Goal: Task Accomplishment & Management: Manage account settings

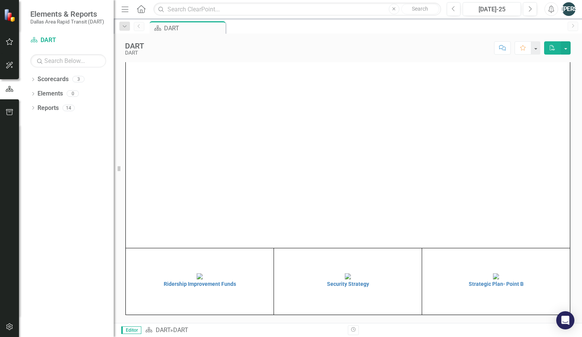
scroll to position [8, 0]
click at [37, 93] on div "Dropdown Elements 0" at bounding box center [71, 94] width 83 height 14
click at [495, 279] on img at bounding box center [496, 276] width 6 height 6
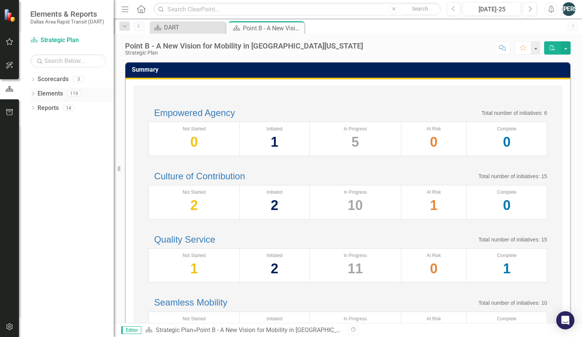
click at [33, 93] on icon "Dropdown" at bounding box center [32, 94] width 5 height 4
click at [41, 123] on icon "Initiative" at bounding box center [45, 122] width 8 height 6
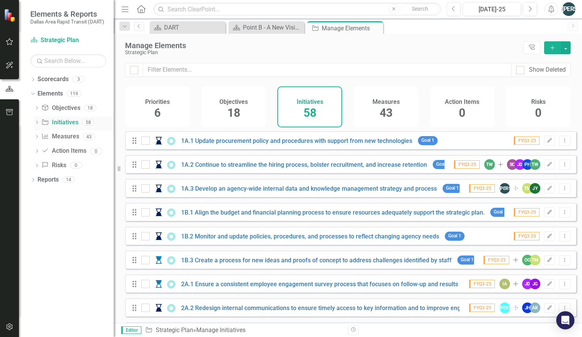
click at [36, 124] on icon "Dropdown" at bounding box center [36, 123] width 5 height 4
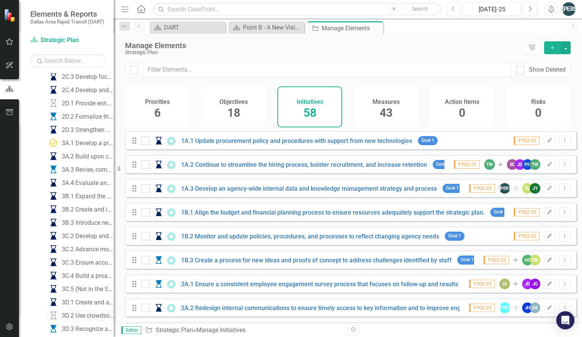
scroll to position [290, 0]
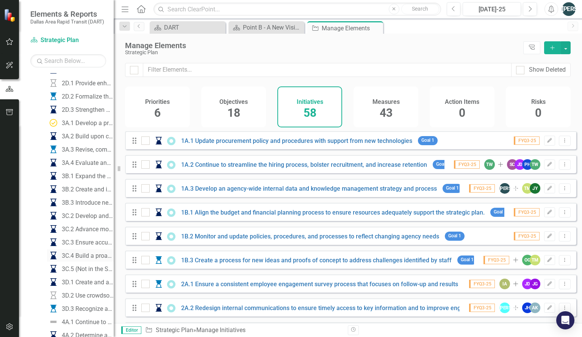
click at [89, 256] on div "3C.4 Build a proactive safety culture" at bounding box center [88, 255] width 52 height 7
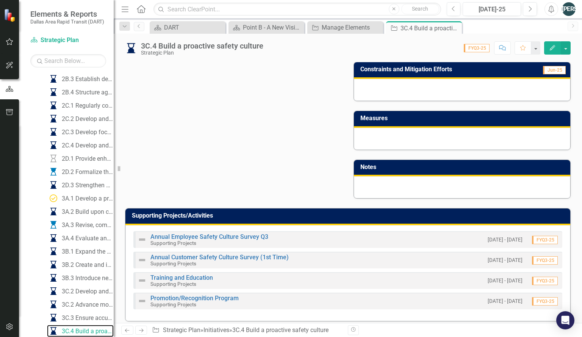
scroll to position [437, 0]
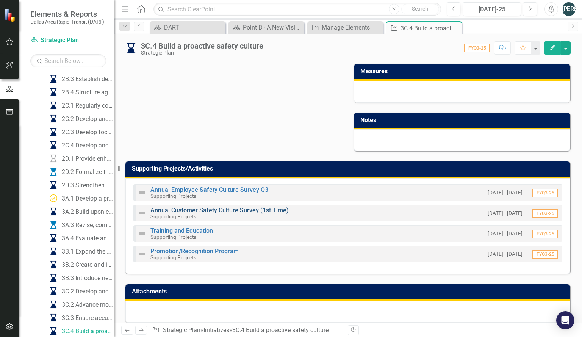
click at [266, 206] on link "Annual Customer Safety Culture Survey (1st Time)" at bounding box center [219, 209] width 138 height 7
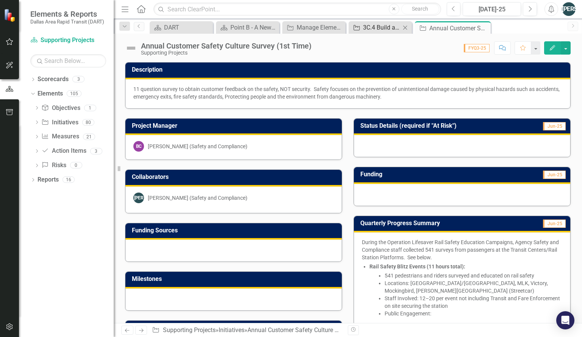
click at [386, 26] on div "3C.4 Build a proactive safety culture" at bounding box center [381, 27] width 37 height 9
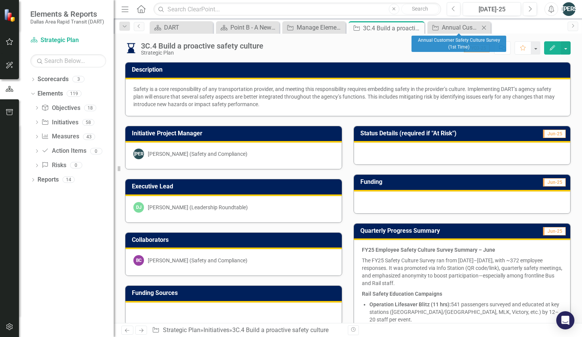
click at [484, 28] on icon "Close" at bounding box center [484, 28] width 8 height 6
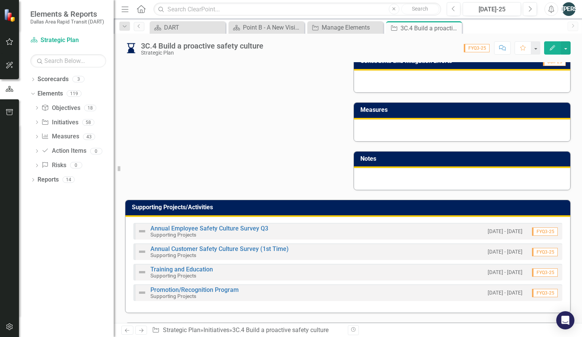
scroll to position [437, 0]
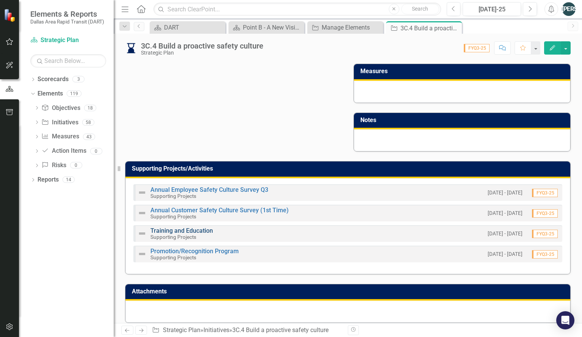
click at [195, 227] on link "Training and Education" at bounding box center [181, 230] width 62 height 7
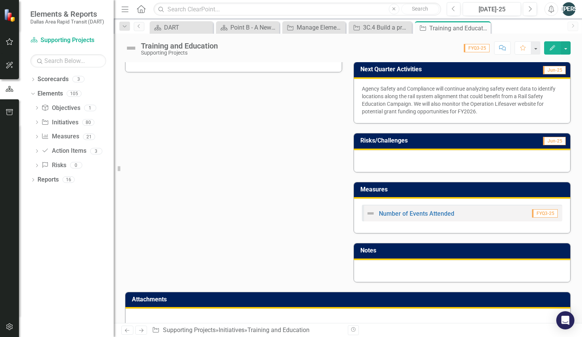
scroll to position [410, 0]
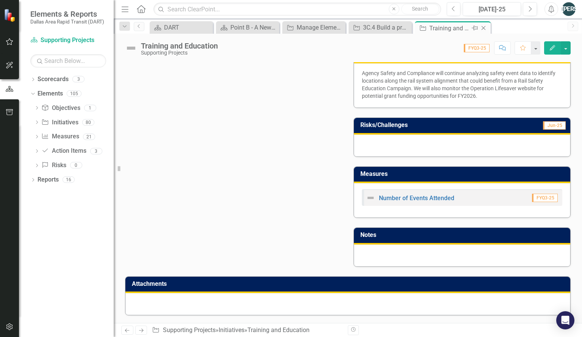
click at [483, 30] on icon "Close" at bounding box center [483, 28] width 8 height 6
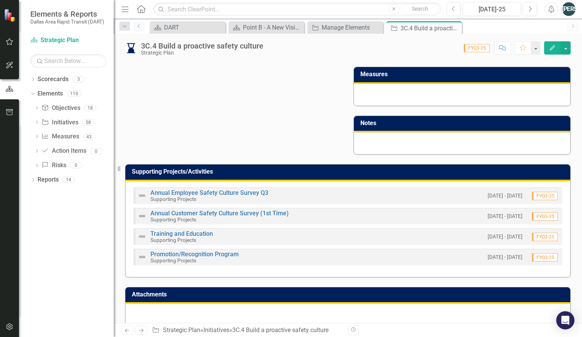
scroll to position [437, 0]
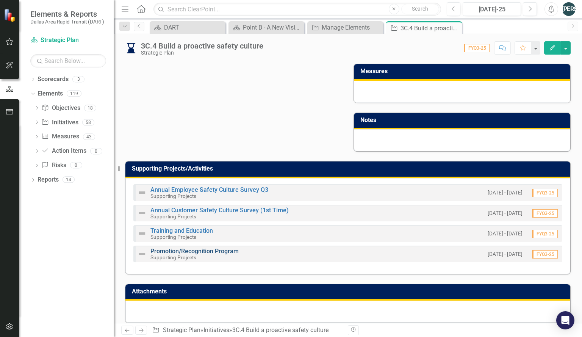
click at [201, 247] on link "Promotion/Recognition Program" at bounding box center [194, 250] width 88 height 7
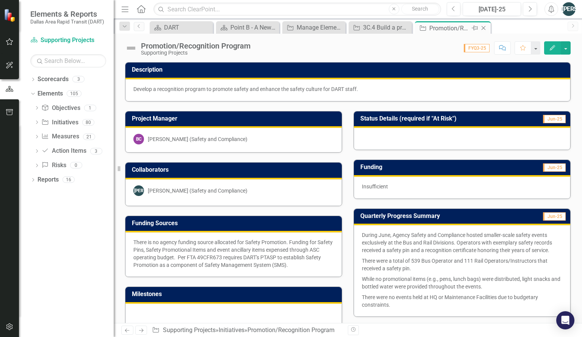
click at [485, 27] on icon "Close" at bounding box center [483, 28] width 8 height 6
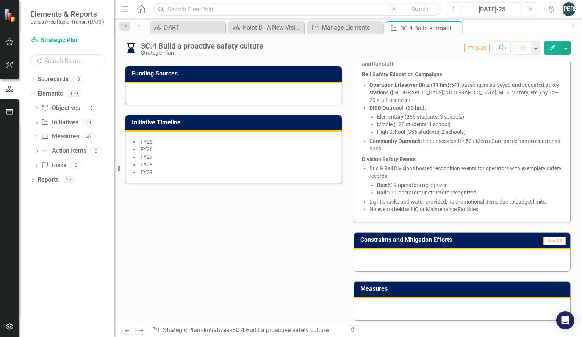
scroll to position [210, 0]
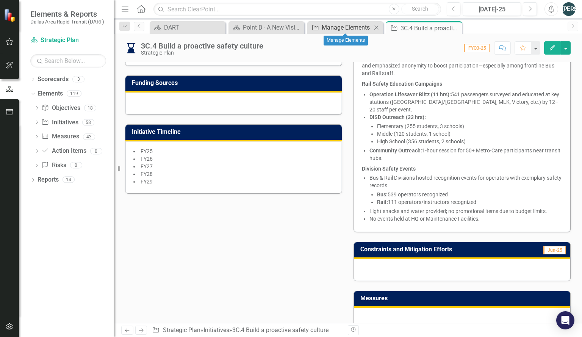
click at [341, 29] on div "Manage Elements" at bounding box center [346, 27] width 50 height 9
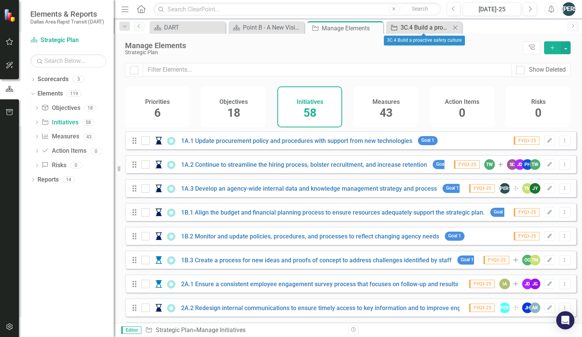
click at [403, 28] on div "3C.4 Build a proactive safety culture" at bounding box center [425, 27] width 50 height 9
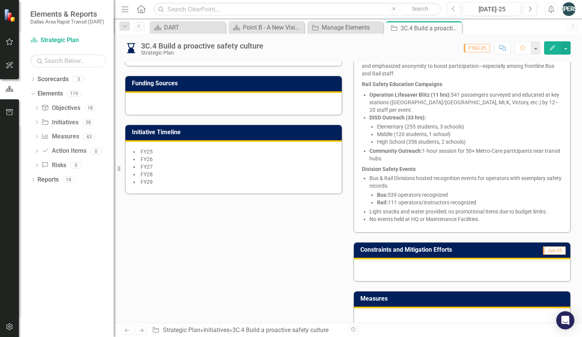
scroll to position [201, 0]
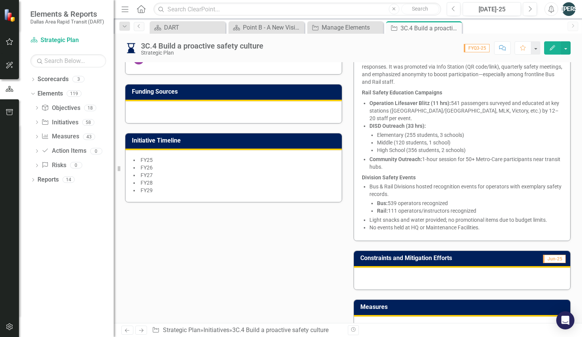
drag, startPoint x: 454, startPoint y: 192, endPoint x: 436, endPoint y: 176, distance: 24.4
click at [369, 58] on div "3C.4 Build a proactive safety culture Strategic Plan Score: 0.00 FYQ3-25 Comple…" at bounding box center [348, 178] width 468 height 289
drag, startPoint x: 481, startPoint y: 220, endPoint x: 431, endPoint y: 206, distance: 51.8
click at [435, 210] on ul "Bus & Rail Divisions hosted recognition events for operators with exemplary saf…" at bounding box center [465, 207] width 193 height 48
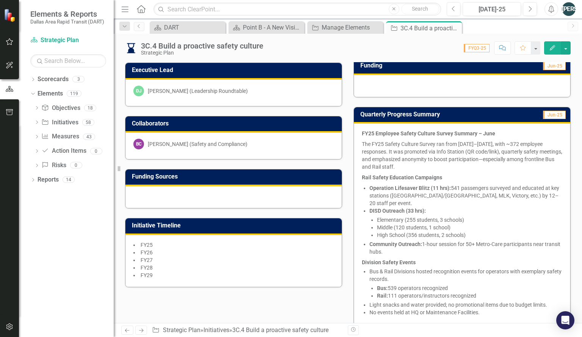
scroll to position [104, 0]
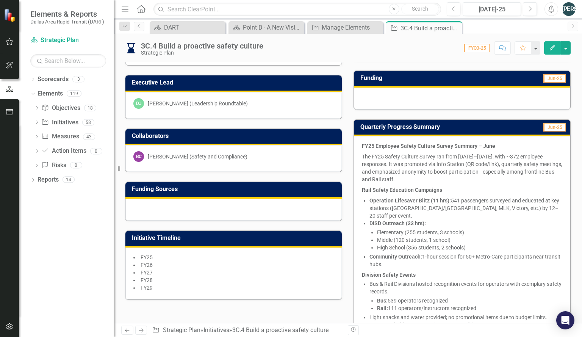
drag, startPoint x: 359, startPoint y: 144, endPoint x: 371, endPoint y: 148, distance: 12.6
click at [371, 148] on strong "FY25 Employee Safety Culture Survey Summary – June" at bounding box center [428, 146] width 133 height 6
drag, startPoint x: 362, startPoint y: 147, endPoint x: 411, endPoint y: 175, distance: 56.3
click at [408, 172] on span "FY25 Employee Safety Culture Survey Summary – June The FY25 Safety Culture Surv…" at bounding box center [462, 236] width 200 height 188
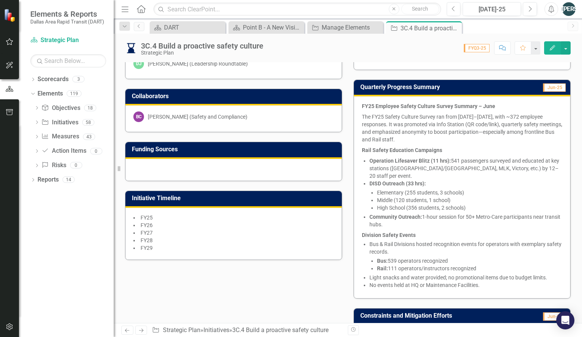
scroll to position [154, 0]
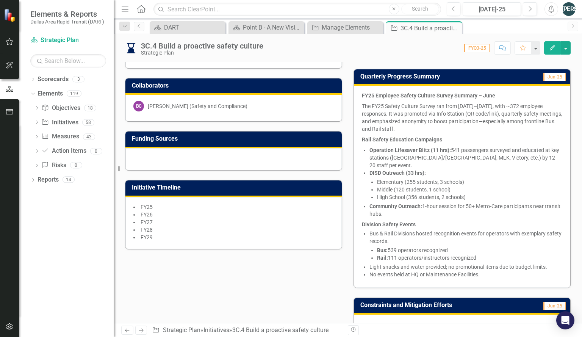
drag, startPoint x: 526, startPoint y: 272, endPoint x: 406, endPoint y: 177, distance: 153.3
click at [407, 191] on div "FY25 Employee Safety Culture Survey Summary – June The FY25 Safety Culture Surv…" at bounding box center [462, 187] width 216 height 202
click at [406, 178] on li "Elementary (255 students, 3 schools)" at bounding box center [469, 182] width 185 height 8
drag, startPoint x: 406, startPoint y: 174, endPoint x: 425, endPoint y: 206, distance: 36.9
drag, startPoint x: 425, startPoint y: 206, endPoint x: 376, endPoint y: 103, distance: 114.0
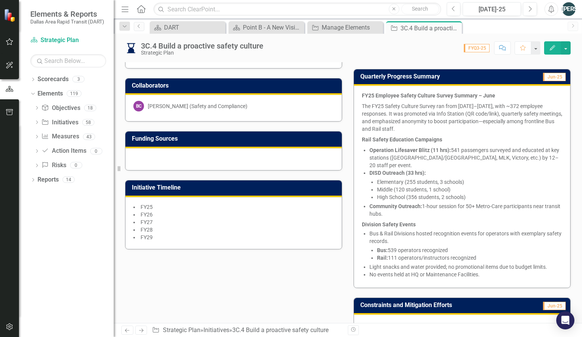
click at [376, 103] on p "The FY25 Safety Culture Survey ran from [DATE]–[DATE], with ~372 employee respo…" at bounding box center [462, 117] width 200 height 33
drag, startPoint x: 363, startPoint y: 95, endPoint x: 392, endPoint y: 104, distance: 31.0
click at [392, 104] on span "FY25 Employee Safety Culture Survey Summary – June The FY25 Safety Culture Surv…" at bounding box center [462, 186] width 200 height 188
click at [569, 49] on button "button" at bounding box center [565, 47] width 10 height 13
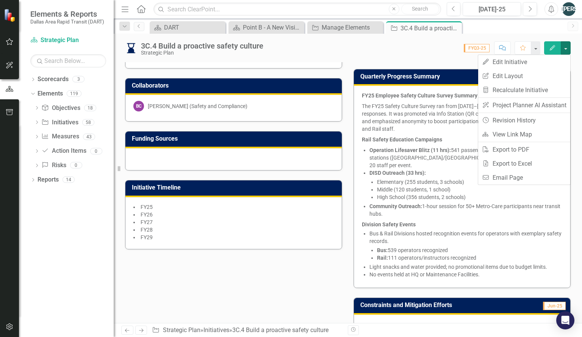
click at [405, 139] on strong "Rail Safety Education Campaigns" at bounding box center [402, 139] width 80 height 6
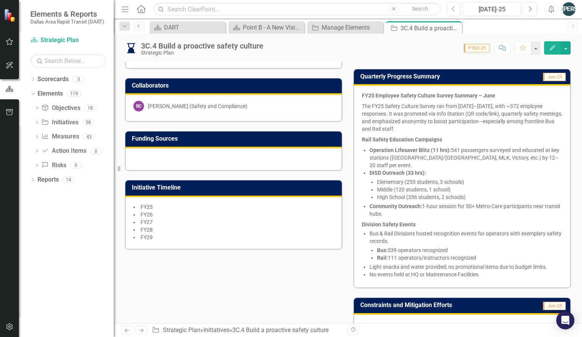
drag, startPoint x: 400, startPoint y: 139, endPoint x: 420, endPoint y: 198, distance: 61.8
click at [420, 198] on span "FY25 Employee Safety Culture Survey Summary – June The FY25 Safety Culture Surv…" at bounding box center [462, 186] width 200 height 188
drag, startPoint x: 412, startPoint y: 180, endPoint x: 416, endPoint y: 183, distance: 4.6
click at [415, 186] on li "Middle (120 students, 1 school)" at bounding box center [469, 190] width 185 height 8
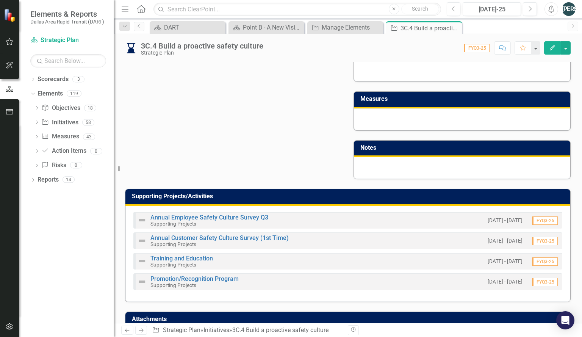
scroll to position [437, 0]
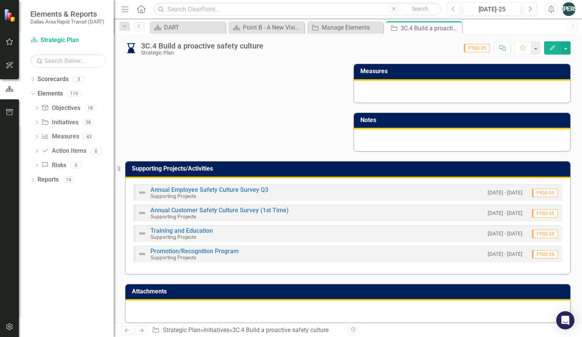
click at [229, 186] on div "Annual Employee Safety Culture Survey Q3 Supporting Projects" at bounding box center [202, 192] width 131 height 13
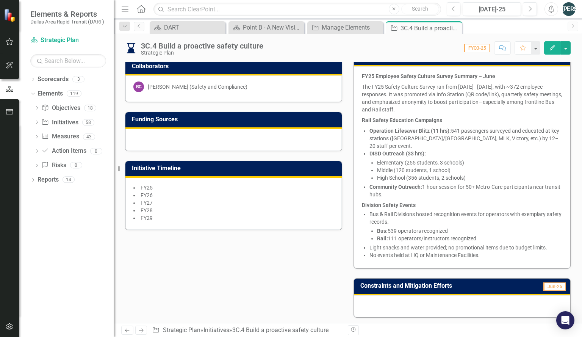
scroll to position [177, 0]
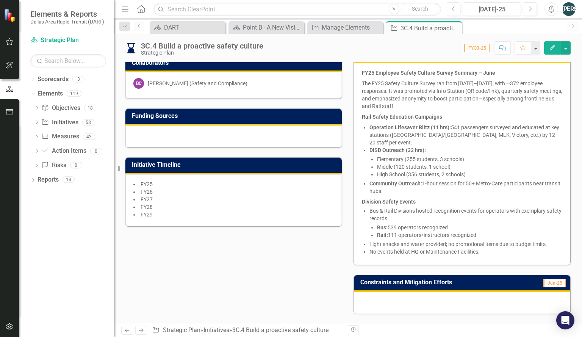
drag, startPoint x: 412, startPoint y: 160, endPoint x: 446, endPoint y: 205, distance: 57.3
click at [446, 205] on span "FY25 Employee Safety Culture Survey Summary – June The FY25 Safety Culture Surv…" at bounding box center [462, 163] width 200 height 188
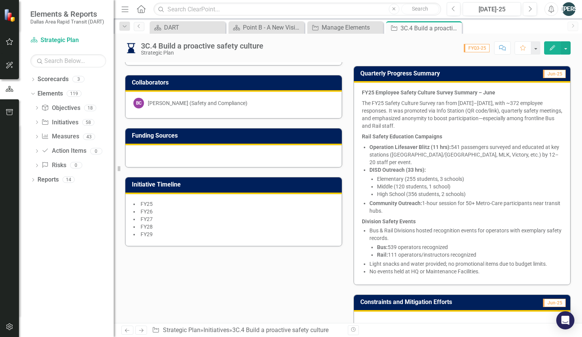
scroll to position [162, 0]
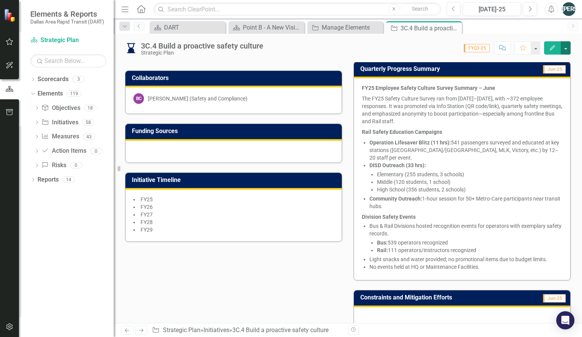
click at [568, 50] on button "button" at bounding box center [565, 47] width 10 height 13
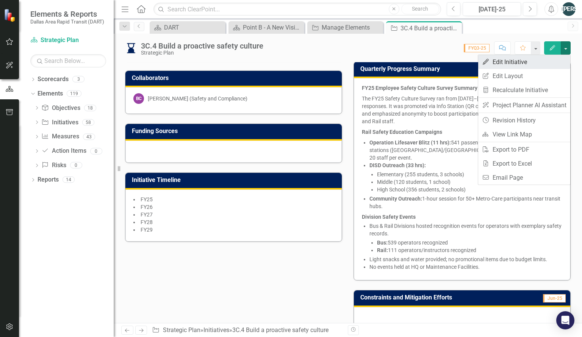
click at [530, 65] on link "Edit Edit Initiative" at bounding box center [524, 62] width 92 height 14
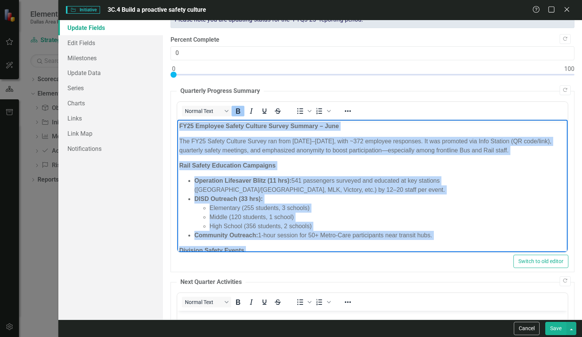
scroll to position [62, 0]
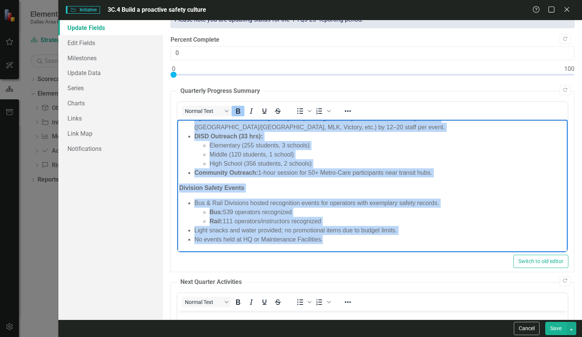
drag, startPoint x: 178, startPoint y: 125, endPoint x: 343, endPoint y: 243, distance: 203.3
click at [343, 243] on body "FY25 Employee Safety Culture Survey Summary – June The FY25 Safety Culture Surv…" at bounding box center [372, 154] width 390 height 195
copy body "LO13 Ipsumdol Sitame Consect Adipis Elitsed – Doei Tem IN51 Utlabo Etdolor Magn…"
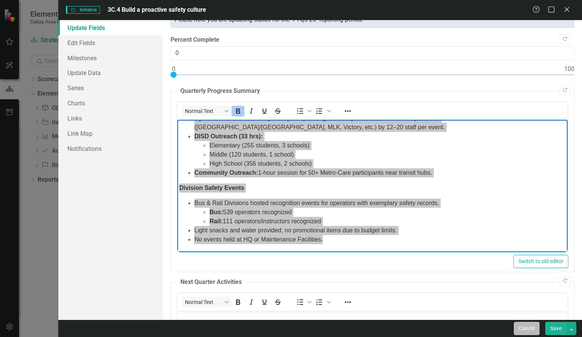
click at [527, 329] on button "Cancel" at bounding box center [526, 327] width 26 height 13
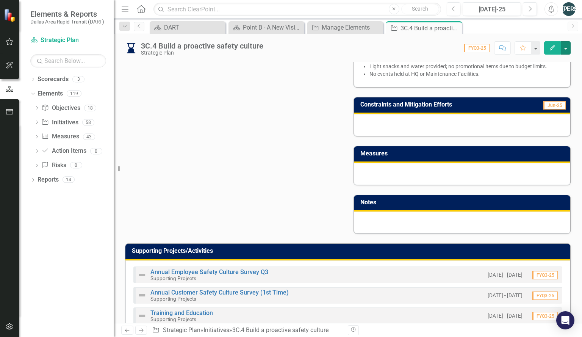
scroll to position [384, 0]
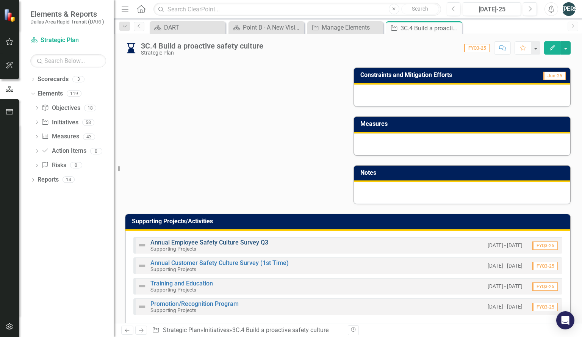
click at [245, 239] on link "Annual Employee Safety Culture Survey Q3" at bounding box center [209, 242] width 118 height 7
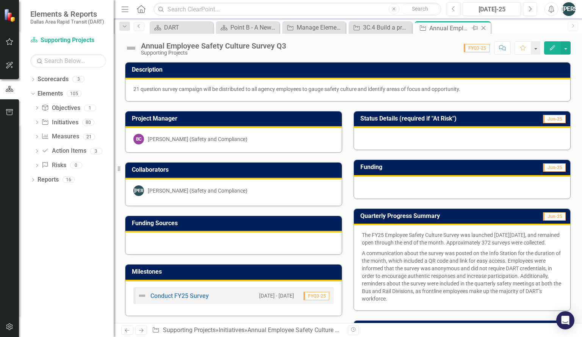
click at [484, 31] on icon "Close" at bounding box center [483, 28] width 8 height 6
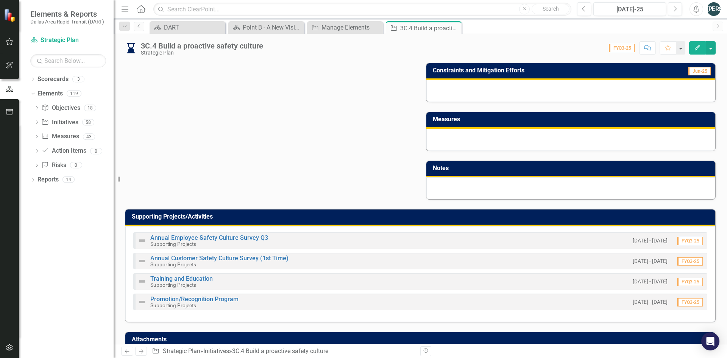
scroll to position [385, 0]
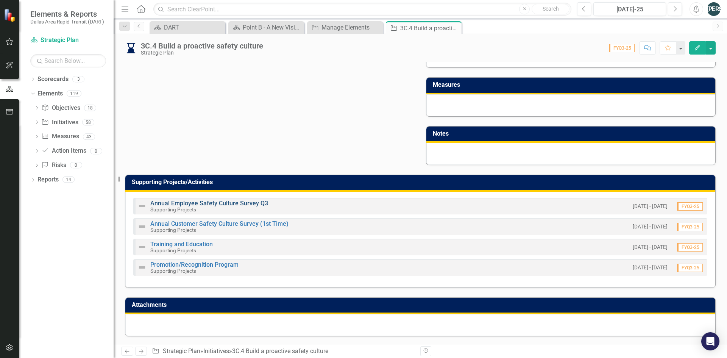
click at [199, 203] on link "Annual Employee Safety Culture Survey Q3" at bounding box center [209, 203] width 118 height 7
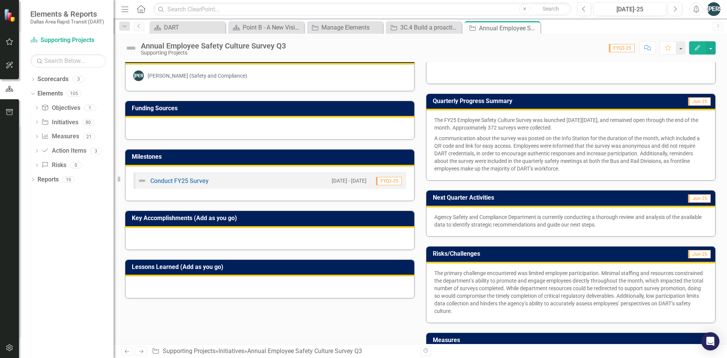
scroll to position [134, 0]
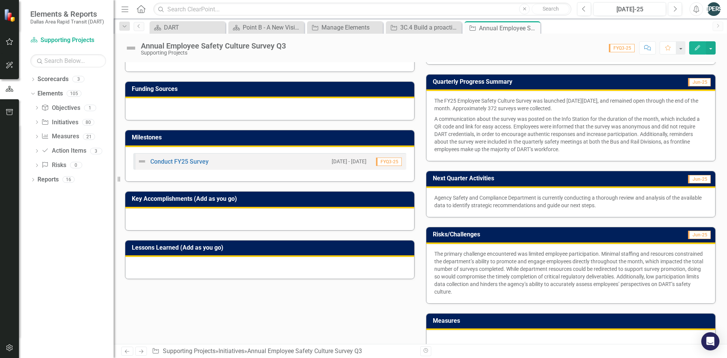
click at [466, 120] on p "A communication about the survey was posted on the Info Station for the duratio…" at bounding box center [570, 133] width 273 height 39
drag, startPoint x: 431, startPoint y: 100, endPoint x: 495, endPoint y: 103, distance: 64.4
click at [495, 103] on div "The FY25 Employee Safety Culture Survey was launched [DATE][DATE], and remained…" at bounding box center [570, 126] width 289 height 70
click at [581, 50] on button "button" at bounding box center [711, 47] width 10 height 13
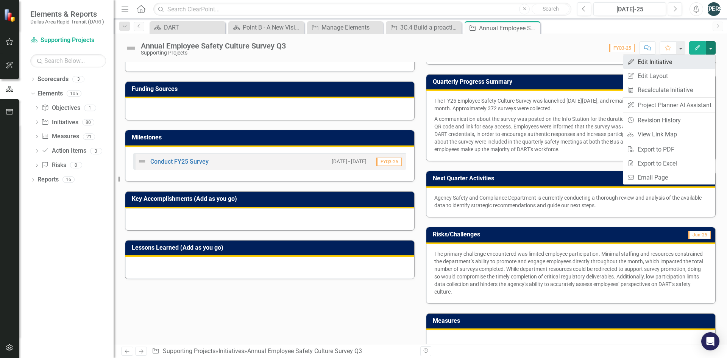
click at [581, 62] on link "Edit Edit Initiative" at bounding box center [669, 62] width 92 height 14
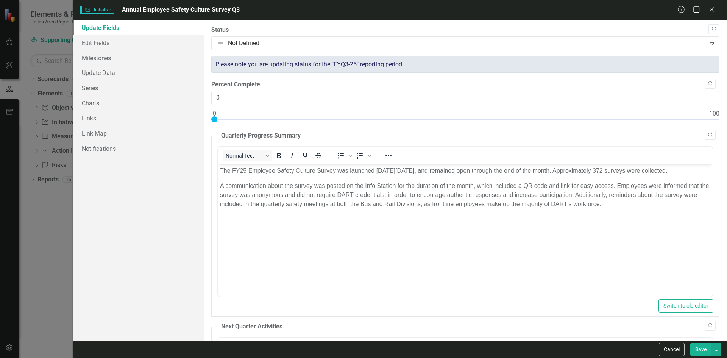
scroll to position [0, 0]
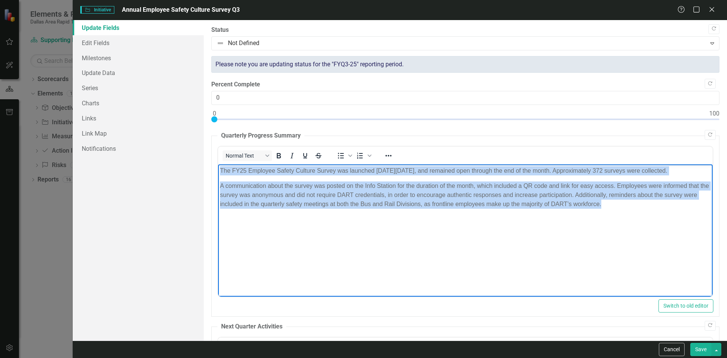
drag, startPoint x: 641, startPoint y: 212, endPoint x: 290, endPoint y: 184, distance: 352.1
click at [218, 169] on html "The FY25 Employee Safety Culture Survey was launched [DATE][DATE], and remained…" at bounding box center [465, 221] width 495 height 114
copy body "The FY25 Employee Safety Culture Survey was launched [DATE][DATE], and remained…"
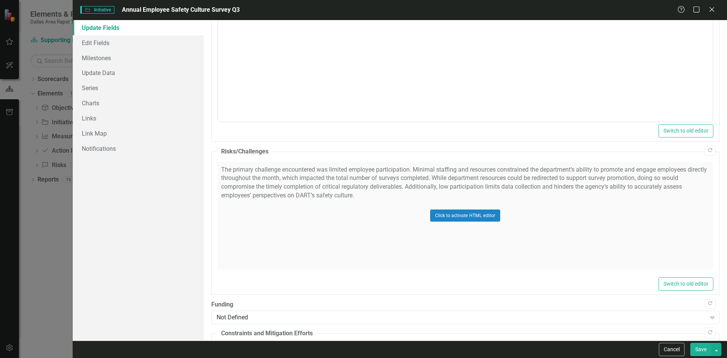
scroll to position [389, 0]
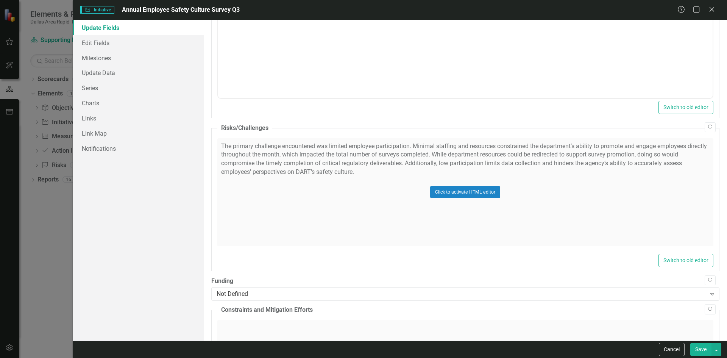
drag, startPoint x: 376, startPoint y: 177, endPoint x: 270, endPoint y: 156, distance: 107.7
click at [270, 156] on div "Click to activate HTML editor" at bounding box center [465, 192] width 496 height 108
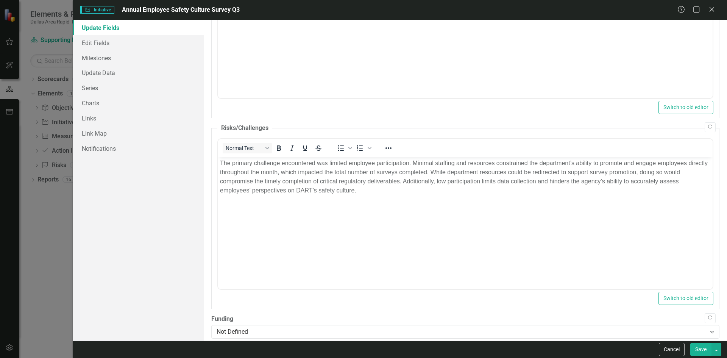
scroll to position [0, 0]
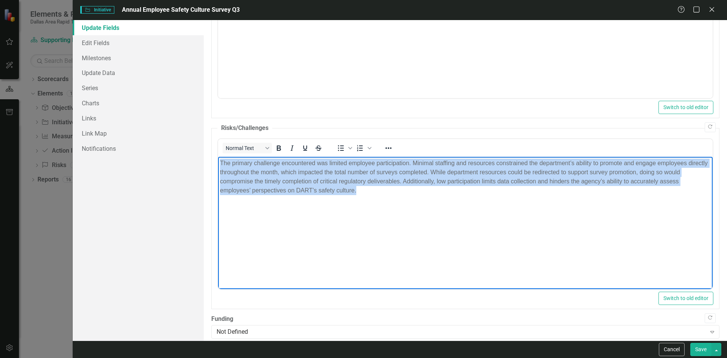
drag, startPoint x: 368, startPoint y: 194, endPoint x: 245, endPoint y: 170, distance: 125.4
click at [223, 166] on p "The primary challenge encountered was limited employee participation. Minimal s…" at bounding box center [465, 176] width 491 height 36
click at [329, 200] on body "The primary challenge encountered was limited employee participation. Minimal s…" at bounding box center [465, 213] width 495 height 114
click at [265, 175] on p "The primary challenge encountered was limited employee participation. Minimal s…" at bounding box center [465, 176] width 491 height 36
drag, startPoint x: 275, startPoint y: 170, endPoint x: 207, endPoint y: 164, distance: 68.5
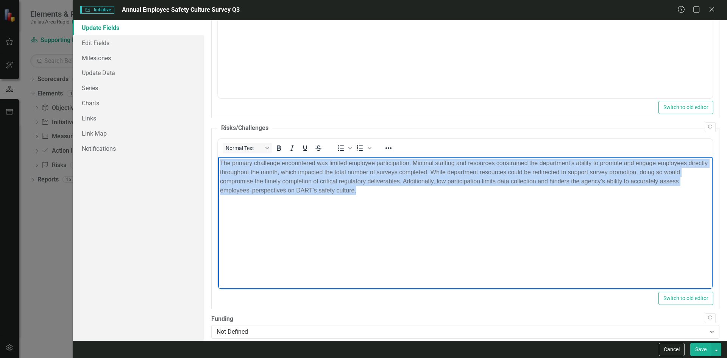
click at [218, 164] on html "The primary challenge encountered was limited employee participation. Minimal s…" at bounding box center [465, 213] width 495 height 114
copy p "The primary challenge encountered was limited employee participation. Minimal s…"
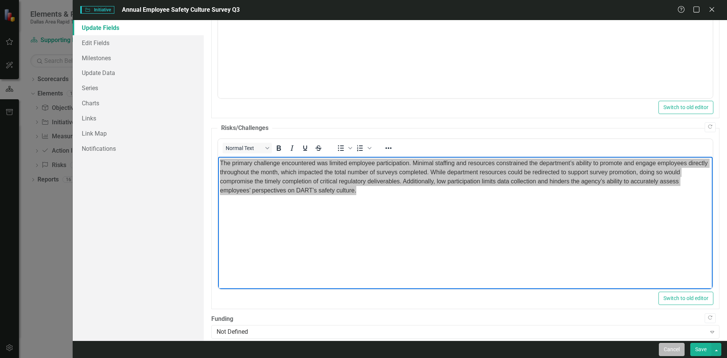
click at [581, 336] on button "Cancel" at bounding box center [672, 349] width 26 height 13
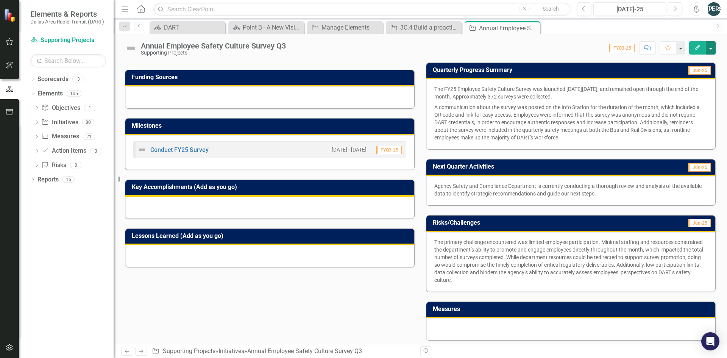
scroll to position [247, 0]
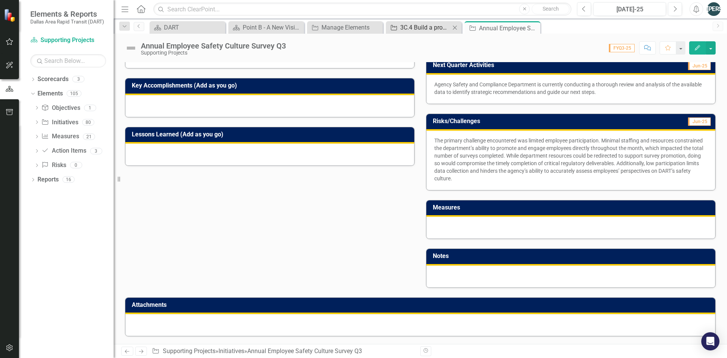
click at [426, 28] on div "3C.4 Build a proactive safety culture" at bounding box center [425, 27] width 50 height 9
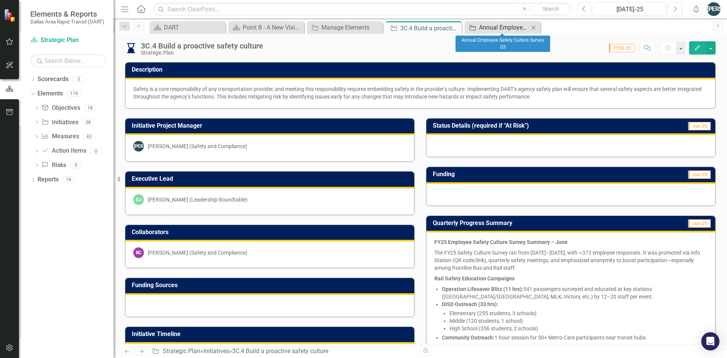
click at [493, 23] on div "Annual Employee Safety Culture Survey Q3" at bounding box center [504, 27] width 50 height 9
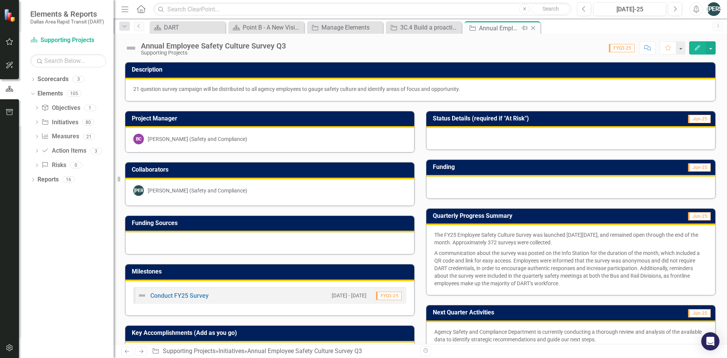
click at [532, 27] on icon "Close" at bounding box center [533, 28] width 8 height 6
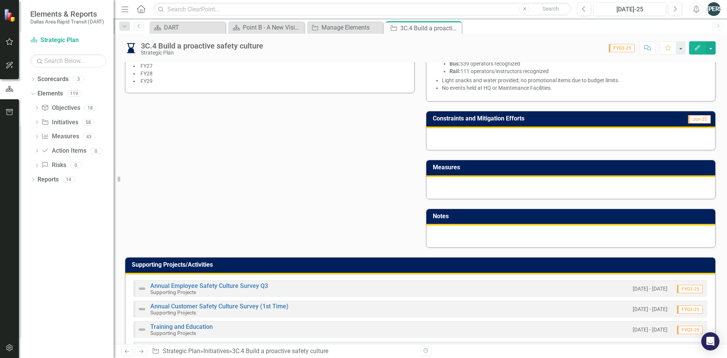
scroll to position [385, 0]
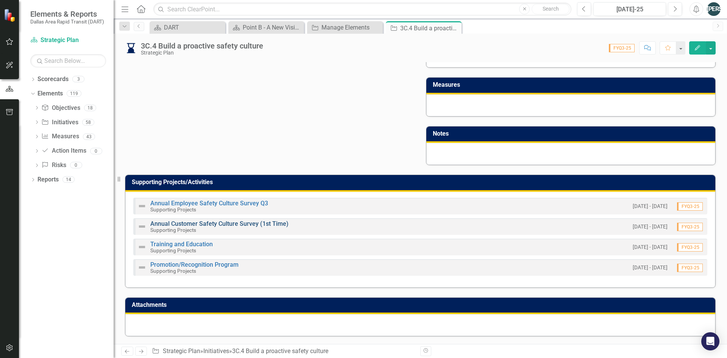
click at [246, 224] on link "Annual Customer Safety Culture Survey (1st Time)" at bounding box center [219, 223] width 138 height 7
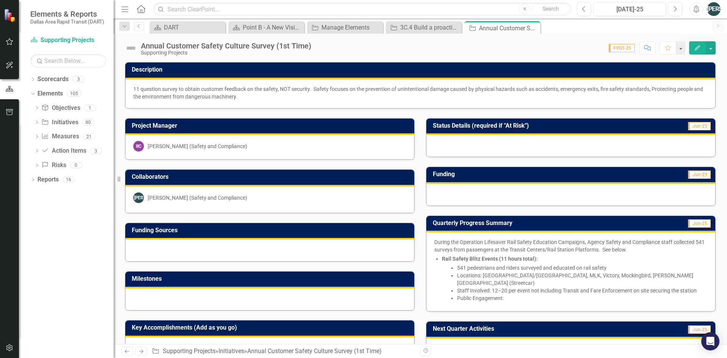
click at [0, 0] on icon "Close" at bounding box center [0, 0] width 0 height 0
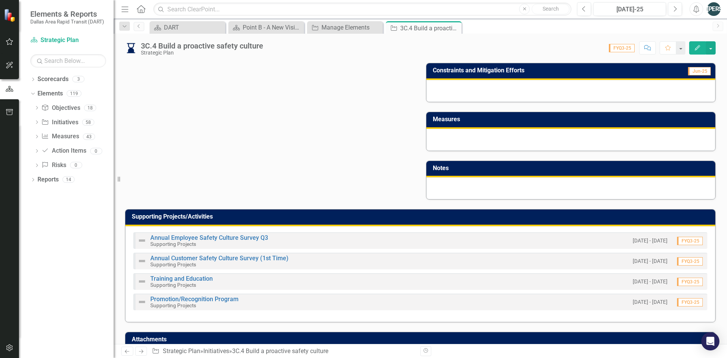
scroll to position [385, 0]
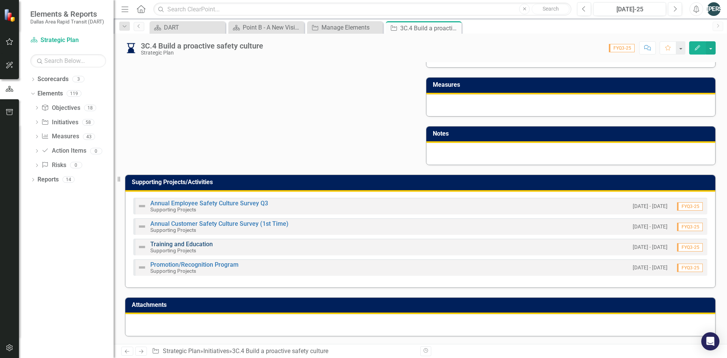
click at [185, 245] on link "Training and Education" at bounding box center [181, 243] width 62 height 7
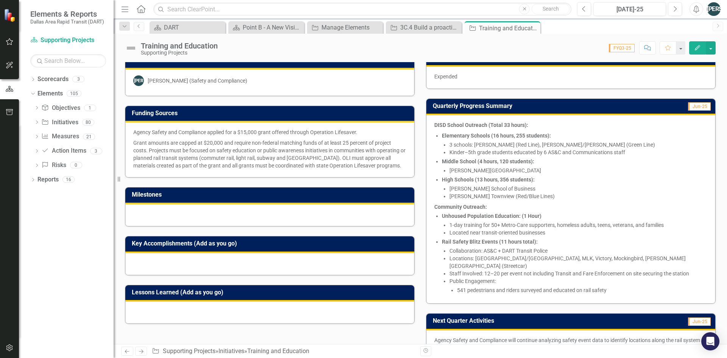
scroll to position [154, 0]
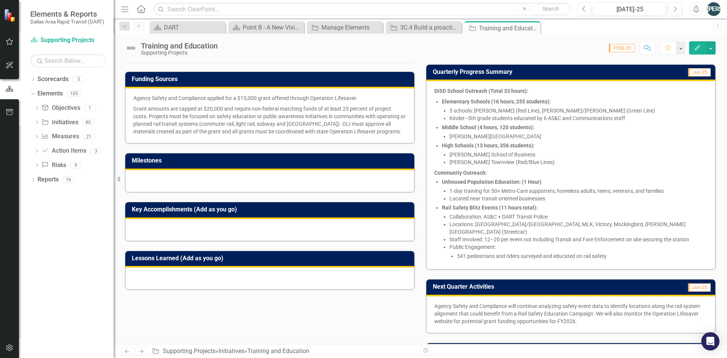
drag, startPoint x: 150, startPoint y: 97, endPoint x: 205, endPoint y: 112, distance: 57.5
click at [205, 112] on span "Agency Safety and Compliance applied for a $15,000 grant offered through Operat…" at bounding box center [269, 114] width 273 height 41
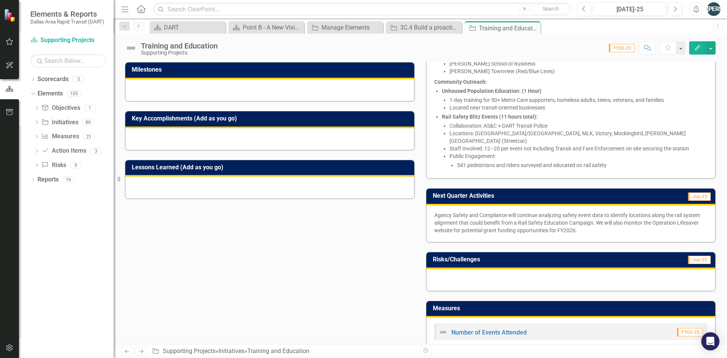
scroll to position [249, 0]
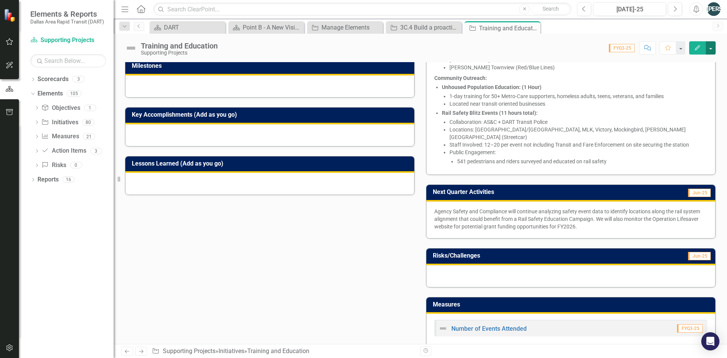
click at [581, 47] on button "button" at bounding box center [711, 47] width 10 height 13
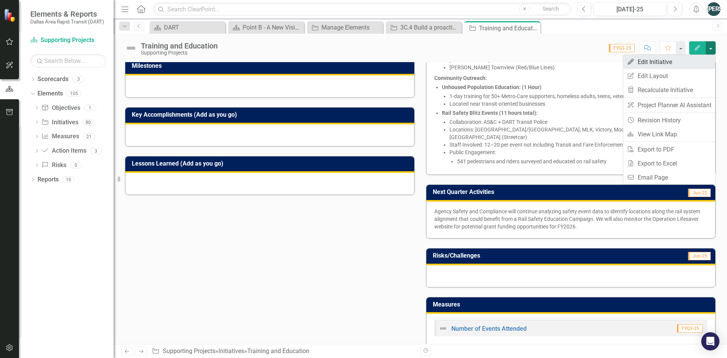
click at [581, 61] on link "Edit Edit Initiative" at bounding box center [669, 62] width 92 height 14
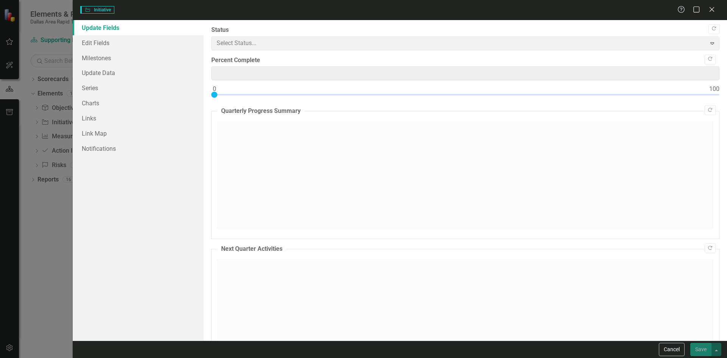
type input "0"
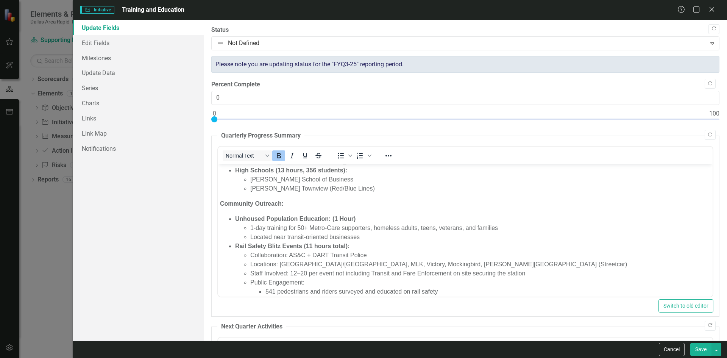
scroll to position [55, 0]
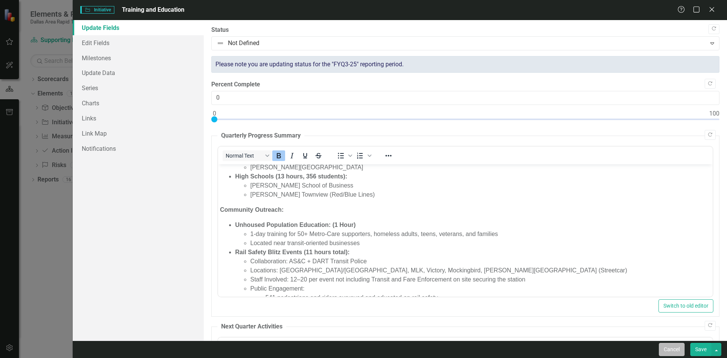
click at [581, 336] on button "Cancel" at bounding box center [672, 349] width 26 height 13
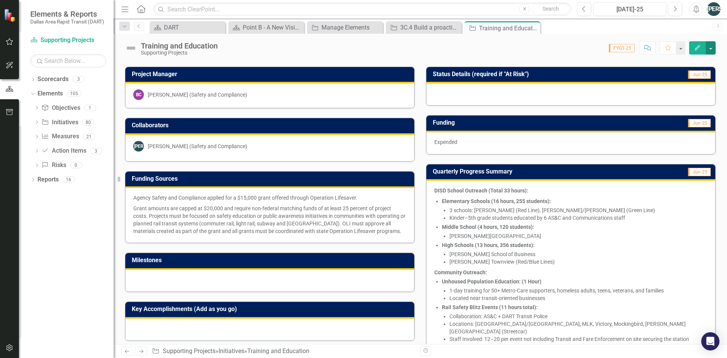
scroll to position [61, 0]
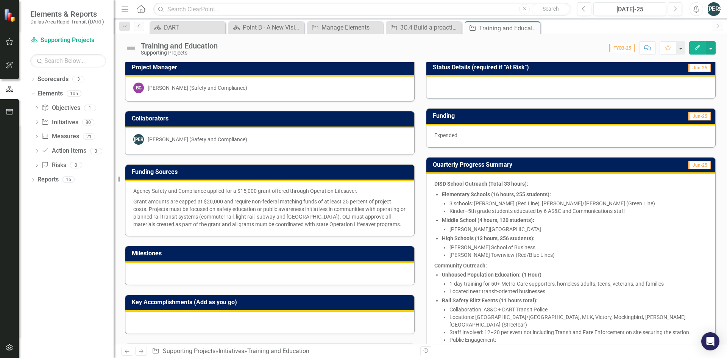
drag, startPoint x: 348, startPoint y: 216, endPoint x: 234, endPoint y: 210, distance: 113.8
click at [234, 210] on p "Grant amounts are capped at $20,000 and require non-federal matching funds of a…" at bounding box center [269, 212] width 273 height 32
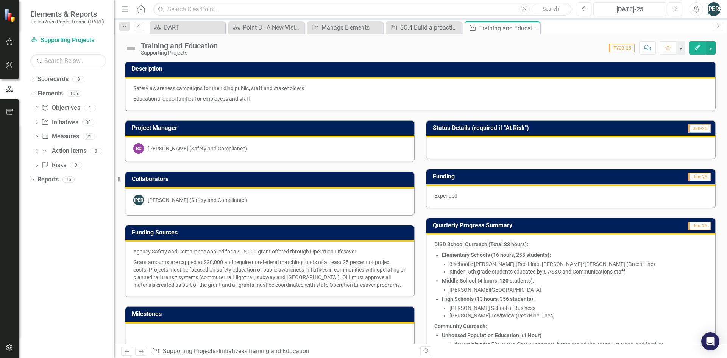
scroll to position [0, 0]
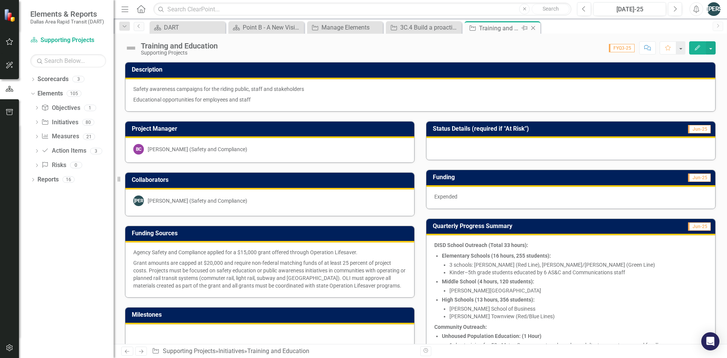
click at [536, 29] on icon "Close" at bounding box center [533, 28] width 8 height 6
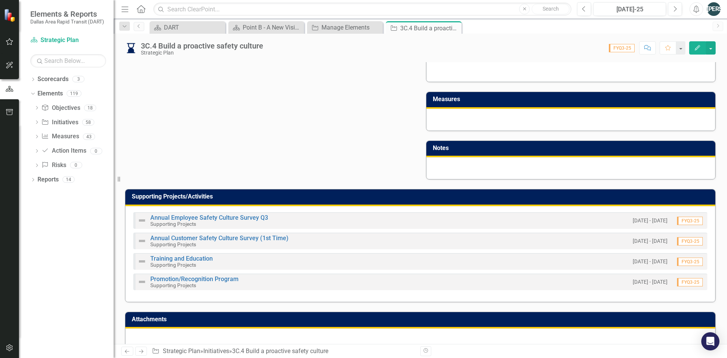
scroll to position [385, 0]
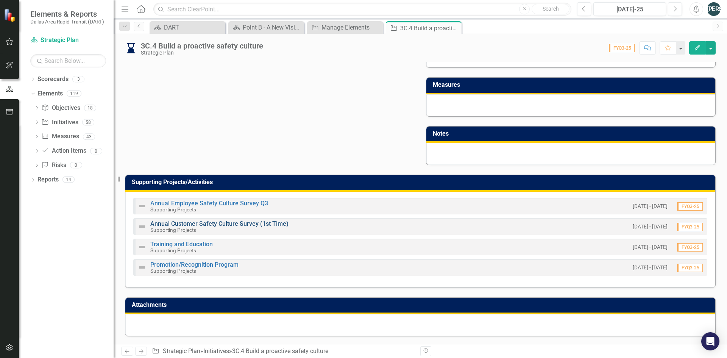
click at [219, 224] on link "Annual Customer Safety Culture Survey (1st Time)" at bounding box center [219, 223] width 138 height 7
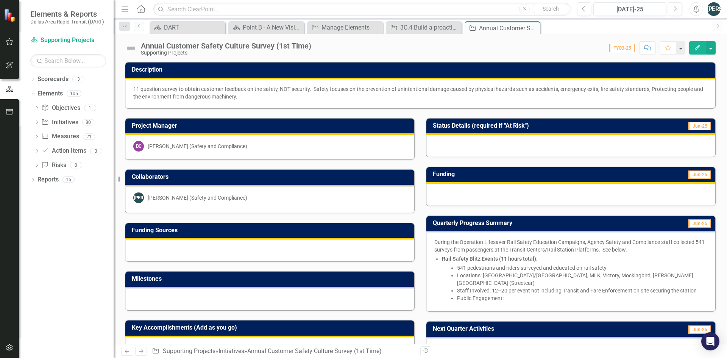
click at [225, 91] on p "11 question survey to obtain customer feedback on the safety, NOT security. Saf…" at bounding box center [420, 92] width 574 height 15
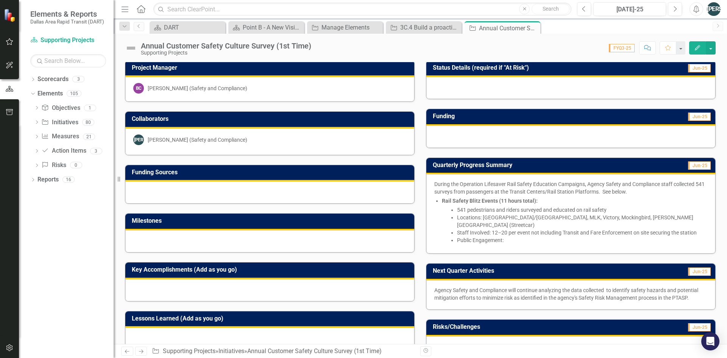
scroll to position [57, 0]
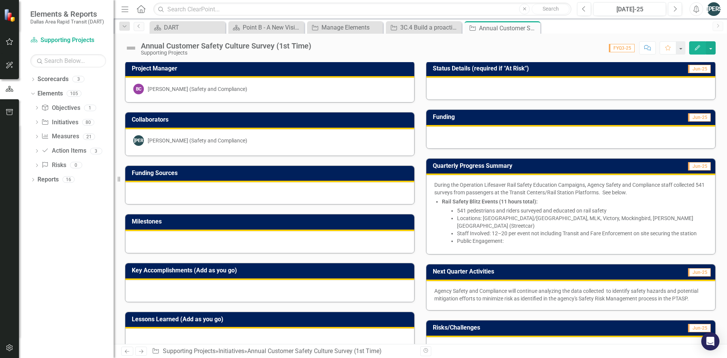
drag, startPoint x: 432, startPoint y: 182, endPoint x: 454, endPoint y: 187, distance: 22.2
click at [454, 187] on p "During the Operation Lifesaver Rail Safety Education Campaigns, Agency Safety a…" at bounding box center [570, 188] width 273 height 15
click at [581, 48] on button "button" at bounding box center [711, 47] width 10 height 13
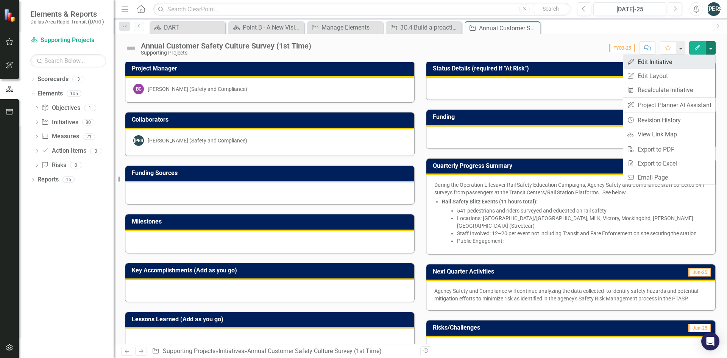
click at [581, 62] on link "Edit Edit Initiative" at bounding box center [669, 62] width 92 height 14
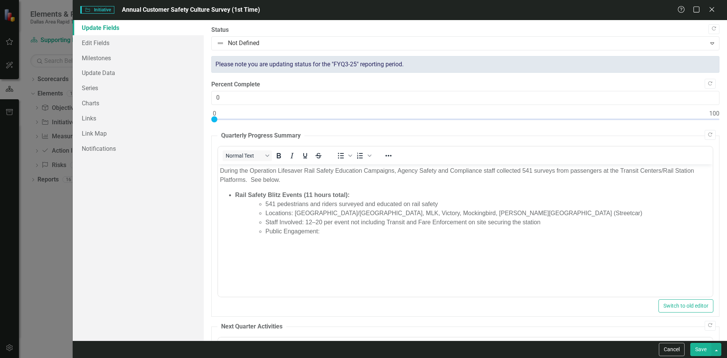
scroll to position [0, 0]
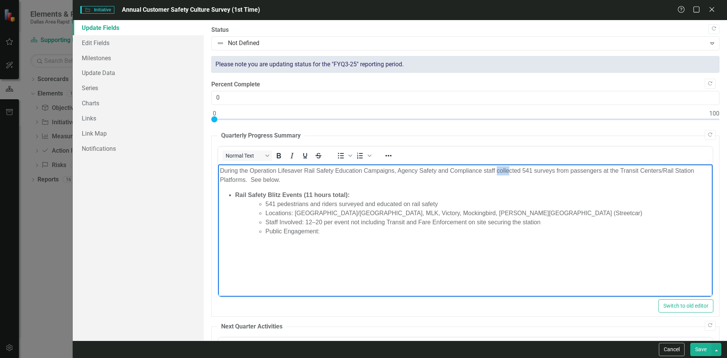
drag, startPoint x: 498, startPoint y: 169, endPoint x: 510, endPoint y: 171, distance: 12.3
click at [510, 171] on p "During the Operation Lifesaver Rail Safety Education Campaigns, Agency Safety a…" at bounding box center [465, 175] width 491 height 18
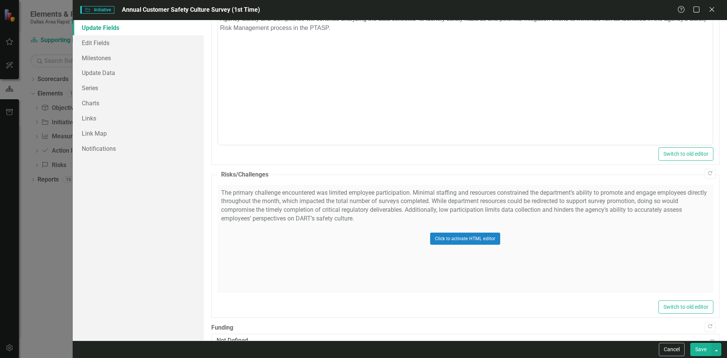
scroll to position [348, 0]
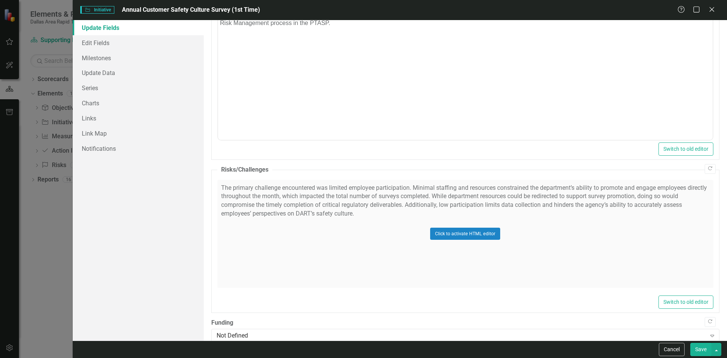
drag, startPoint x: 361, startPoint y: 214, endPoint x: 322, endPoint y: 210, distance: 39.2
click at [322, 210] on div "Click to activate HTML editor" at bounding box center [465, 234] width 496 height 108
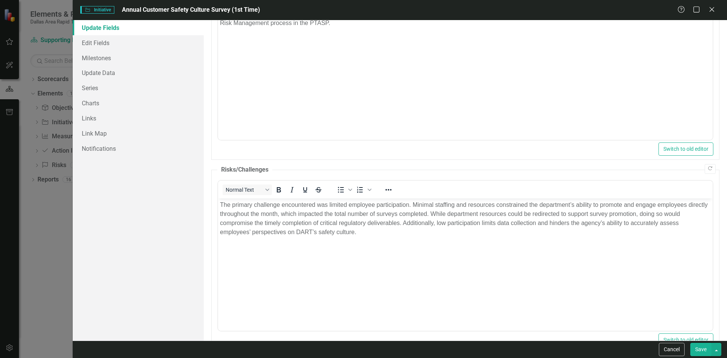
scroll to position [0, 0]
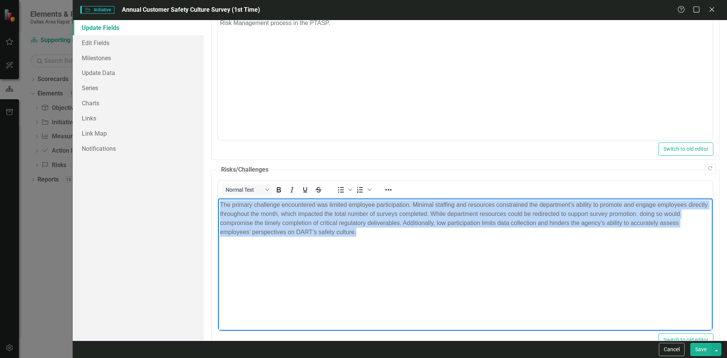
drag, startPoint x: 355, startPoint y: 231, endPoint x: 253, endPoint y: 216, distance: 102.9
click at [220, 208] on p "The primary challenge encountered was limited employee participation. Minimal s…" at bounding box center [465, 218] width 491 height 36
copy p "The primary challenge encountered was limited employee participation. Minimal s…"
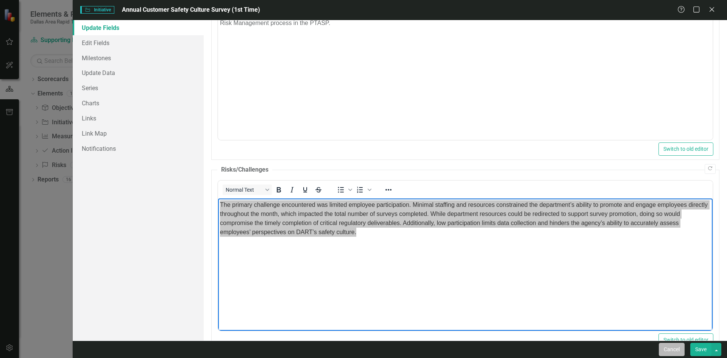
click at [581, 336] on button "Cancel" at bounding box center [672, 349] width 26 height 13
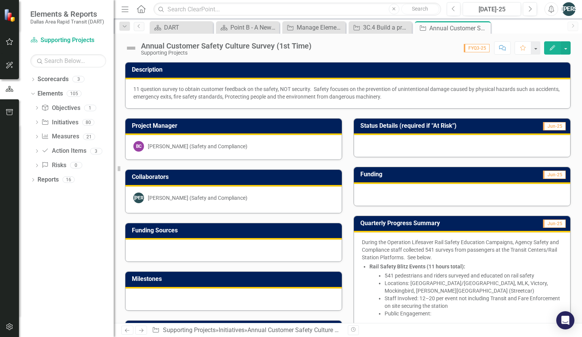
click at [399, 311] on li "Public Engagement:" at bounding box center [473, 313] width 178 height 8
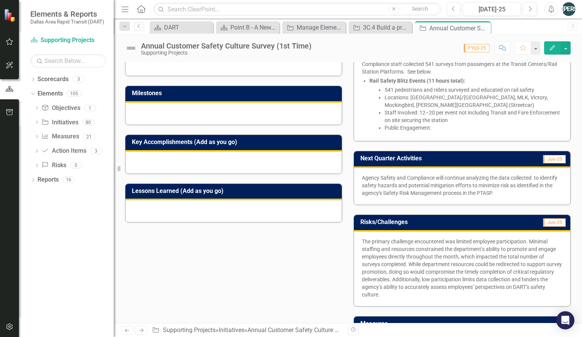
scroll to position [323, 0]
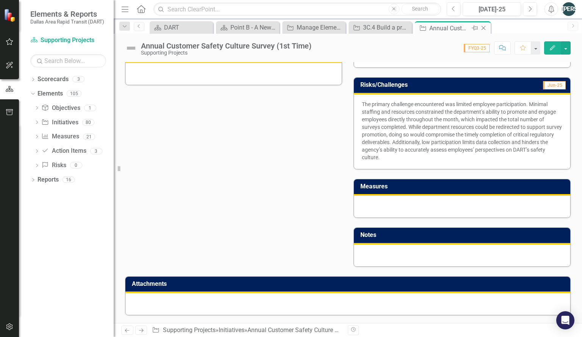
click at [486, 29] on icon "Close" at bounding box center [483, 28] width 8 height 6
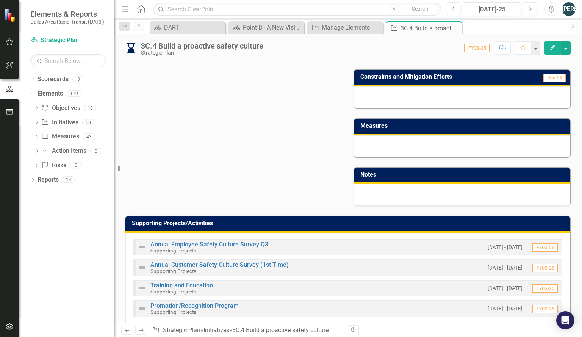
scroll to position [437, 0]
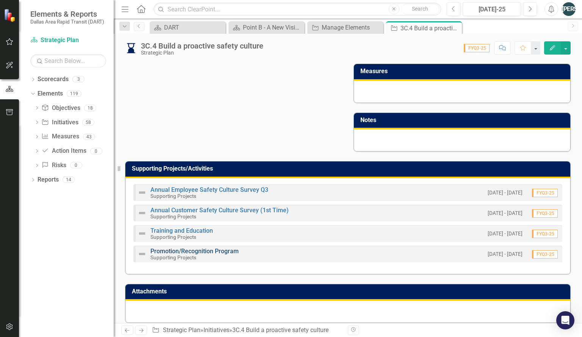
click at [222, 247] on link "Promotion/Recognition Program" at bounding box center [194, 250] width 88 height 7
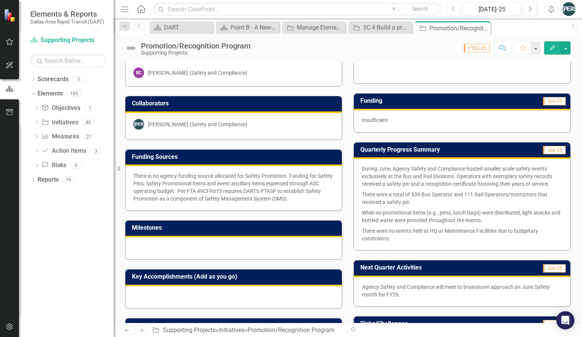
scroll to position [67, 0]
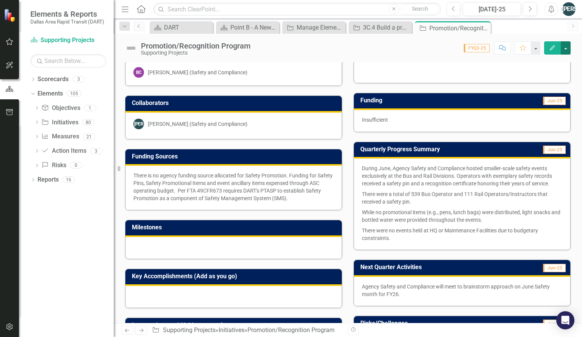
click at [566, 47] on button "button" at bounding box center [565, 47] width 10 height 13
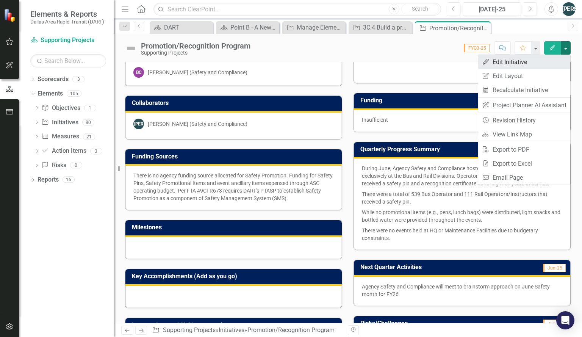
click at [525, 61] on link "Edit Edit Initiative" at bounding box center [524, 62] width 92 height 14
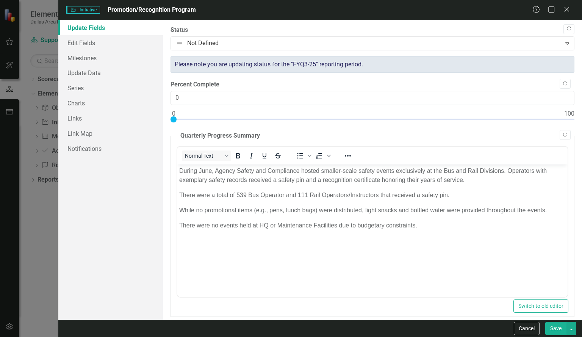
scroll to position [0, 0]
click at [316, 203] on body "During June, Agency Safety and Compliance hosted smaller-scale safety events ex…" at bounding box center [372, 221] width 390 height 114
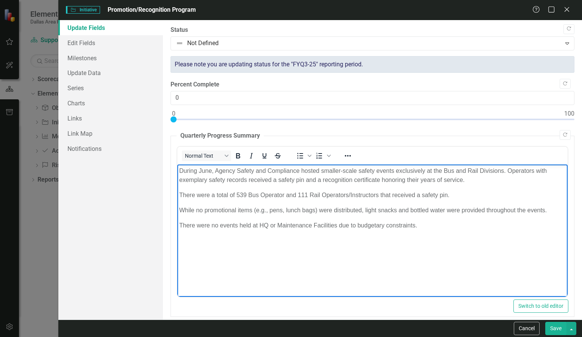
drag, startPoint x: 435, startPoint y: 225, endPoint x: 173, endPoint y: 169, distance: 267.6
click at [177, 169] on html "During June, Agency Safety and Compliance hosted smaller-scale safety events ex…" at bounding box center [372, 221] width 390 height 114
copy body "During June, Agency Safety and Compliance hosted smaller-scale safety events ex…"
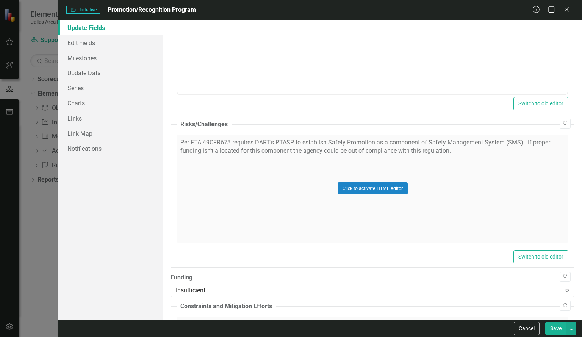
scroll to position [393, 0]
click at [454, 164] on div "Click to activate HTML editor" at bounding box center [372, 188] width 392 height 108
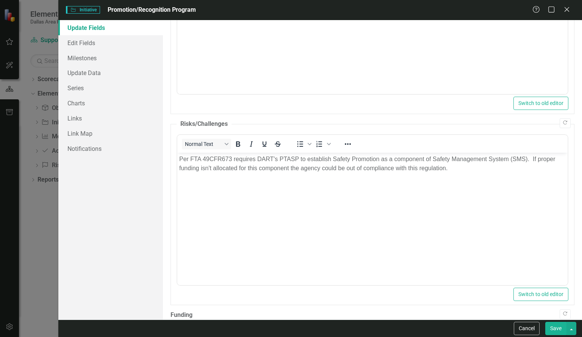
scroll to position [0, 0]
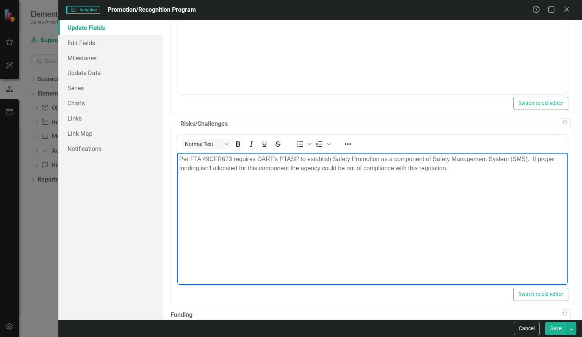
drag, startPoint x: 459, startPoint y: 173, endPoint x: 183, endPoint y: 156, distance: 275.8
click at [183, 156] on body "Per FTA 49CFR673 requires DART's PTASP to establish Safety Promotion as a compo…" at bounding box center [372, 209] width 390 height 114
copy p "er FTA 49CFR673 requires DART's PTASP to establish Safety Promotion as a compon…"
click at [521, 325] on button "Cancel" at bounding box center [526, 327] width 26 height 13
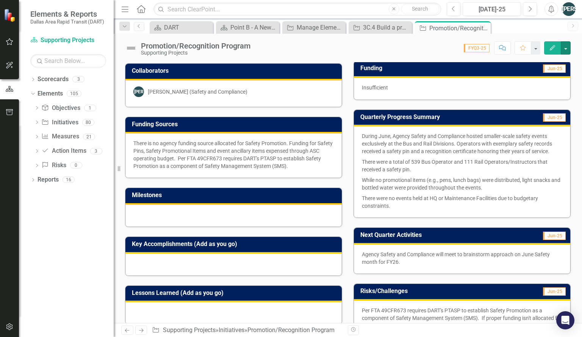
scroll to position [99, 0]
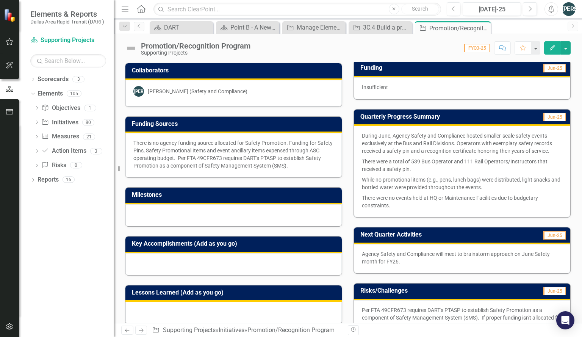
drag, startPoint x: 309, startPoint y: 166, endPoint x: 228, endPoint y: 158, distance: 81.5
click at [228, 158] on p "There is no agency funding source allocated for Safety Promotion. Funding for S…" at bounding box center [233, 154] width 200 height 30
